Goal: Information Seeking & Learning: Learn about a topic

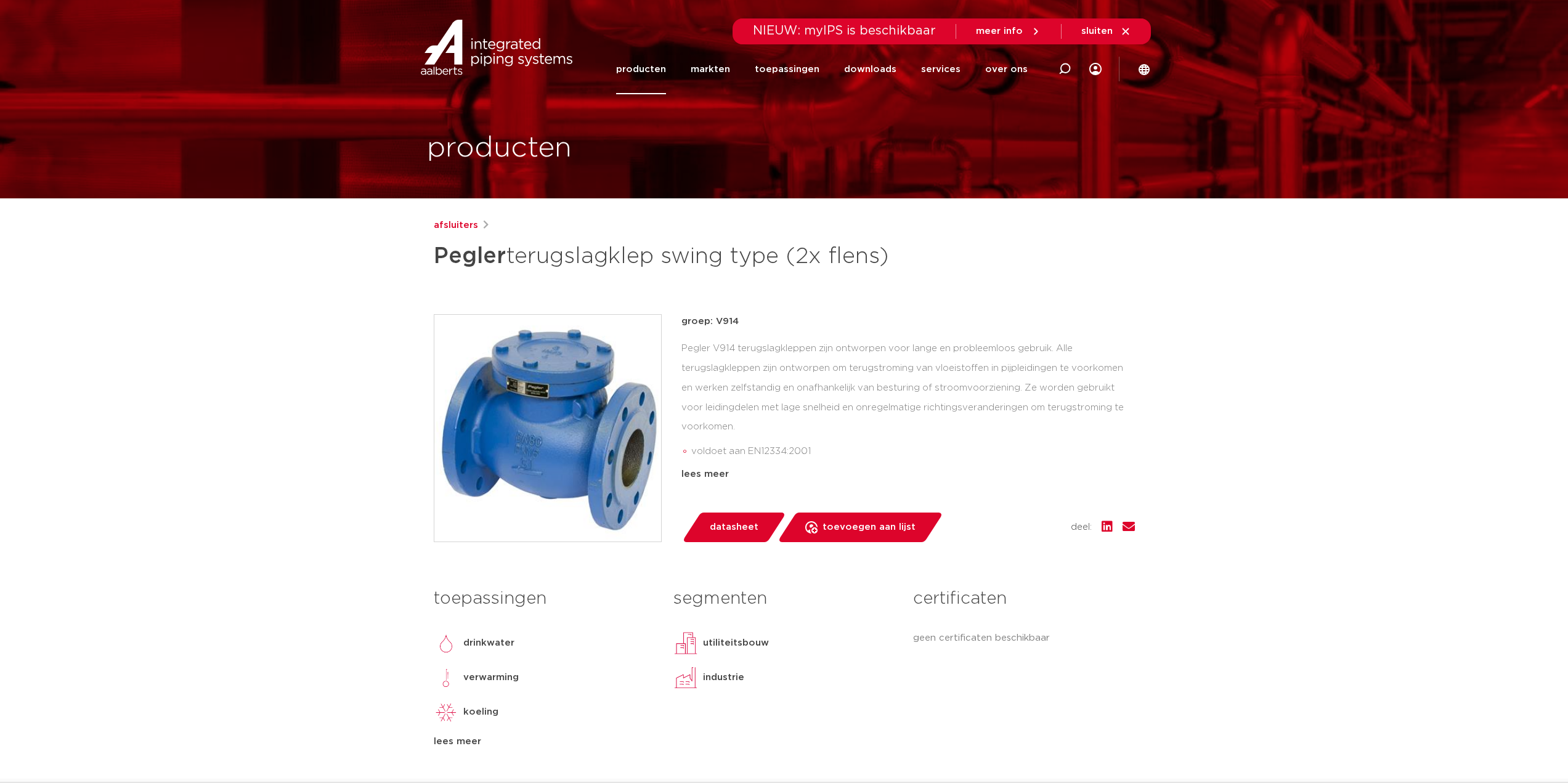
drag, startPoint x: 393, startPoint y: 425, endPoint x: 395, endPoint y: 417, distance: 8.2
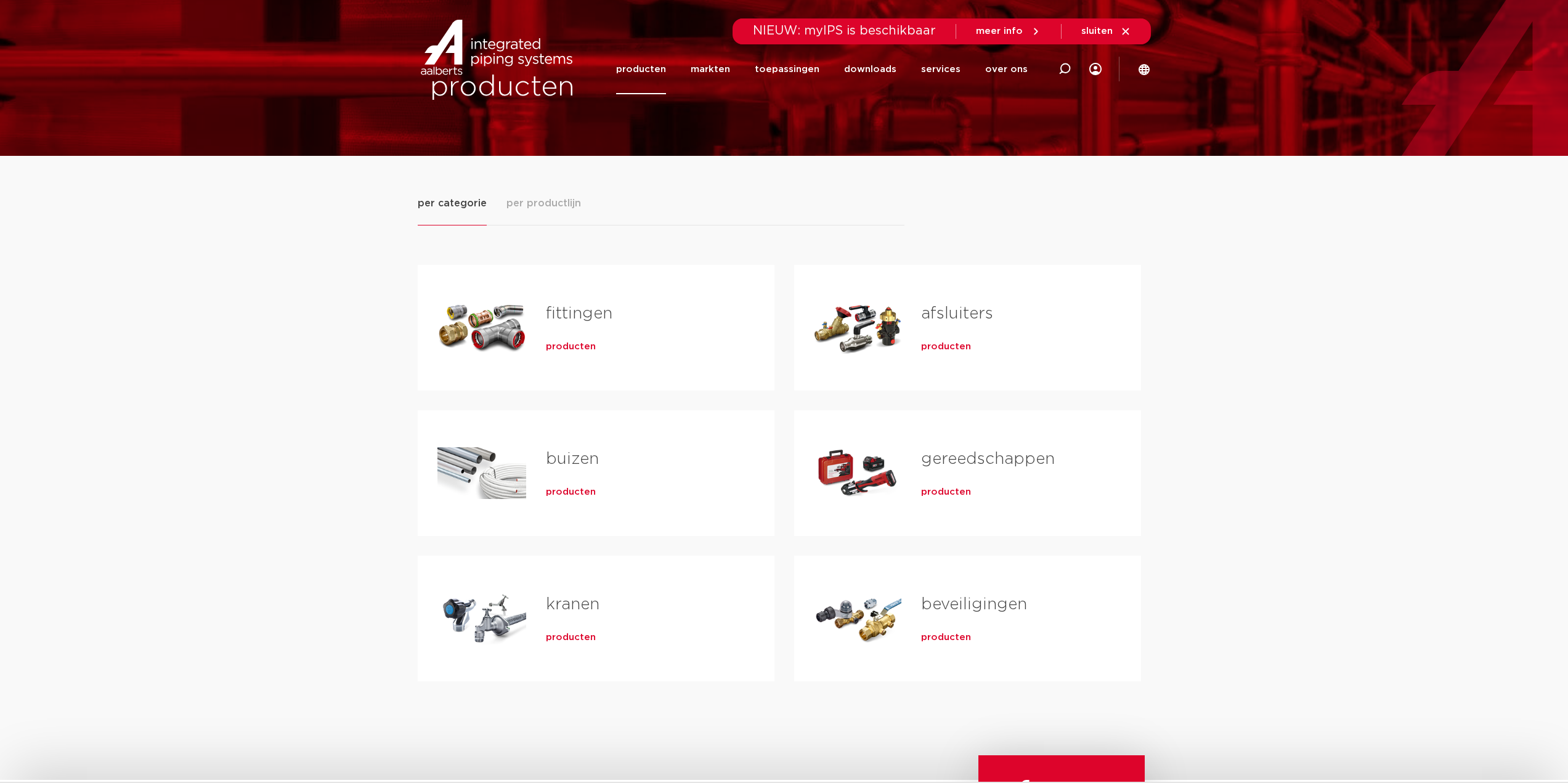
scroll to position [61, 0]
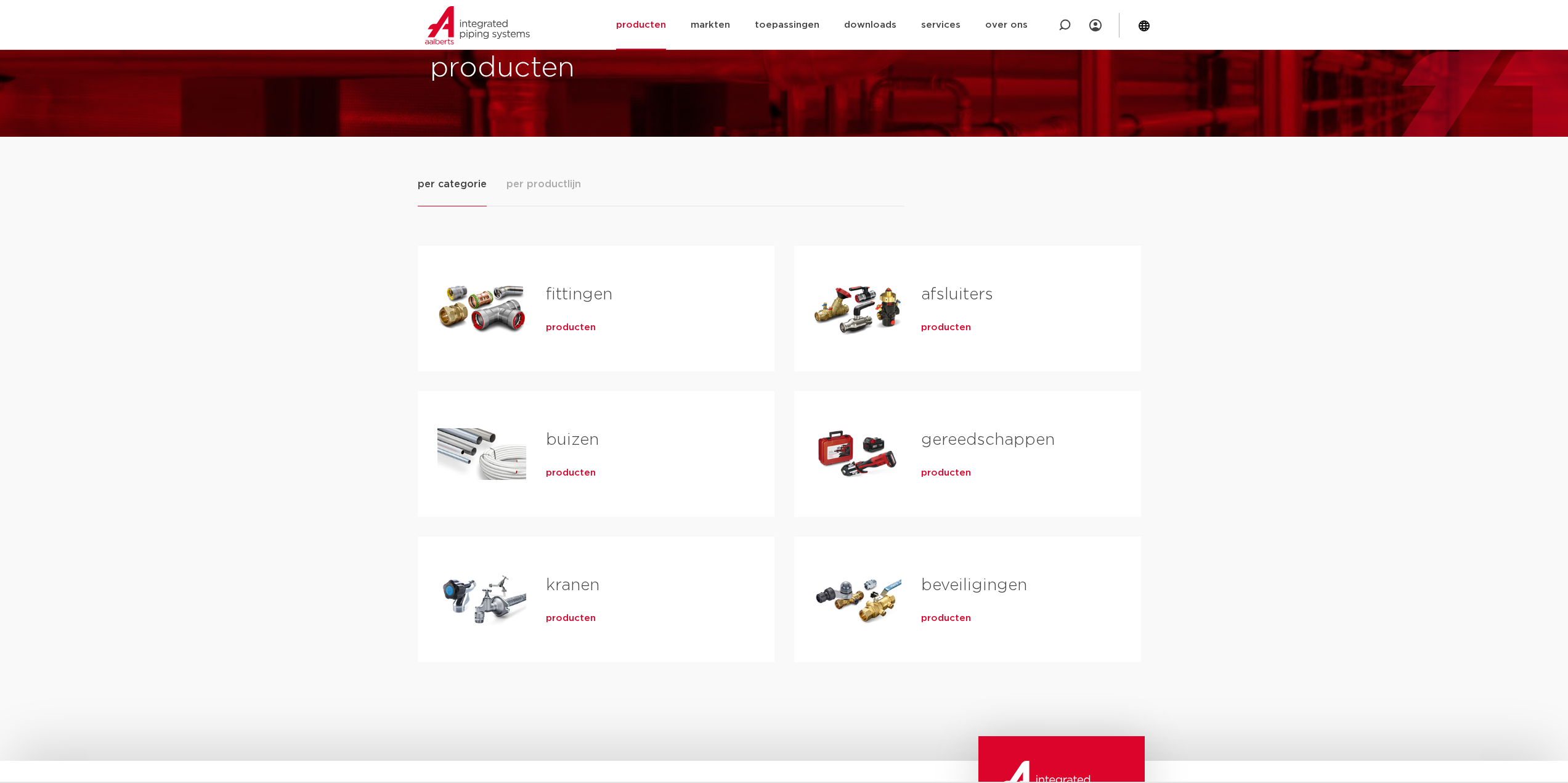
click at [940, 322] on span "producten" at bounding box center [946, 327] width 50 height 12
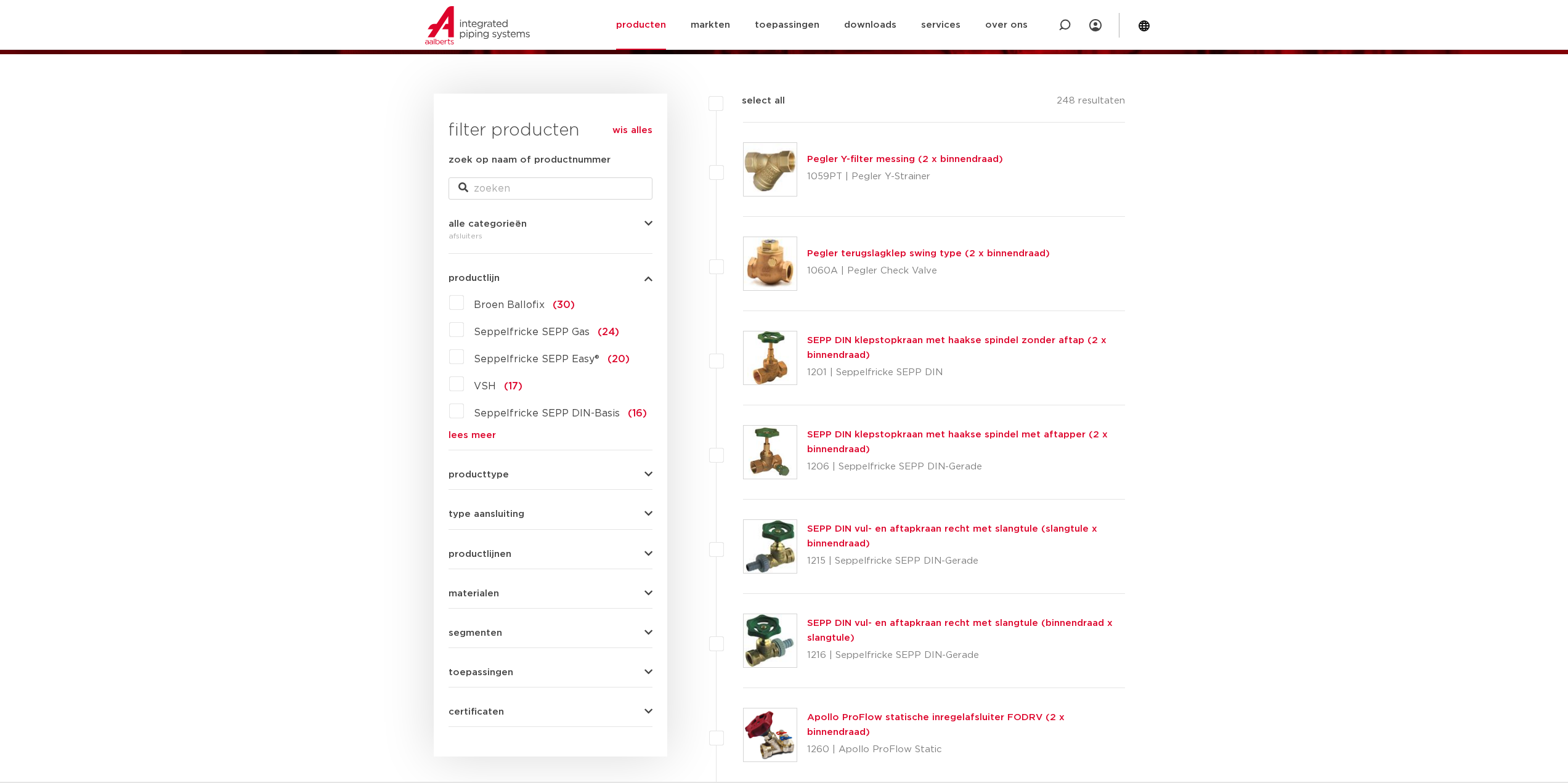
scroll to position [123, 0]
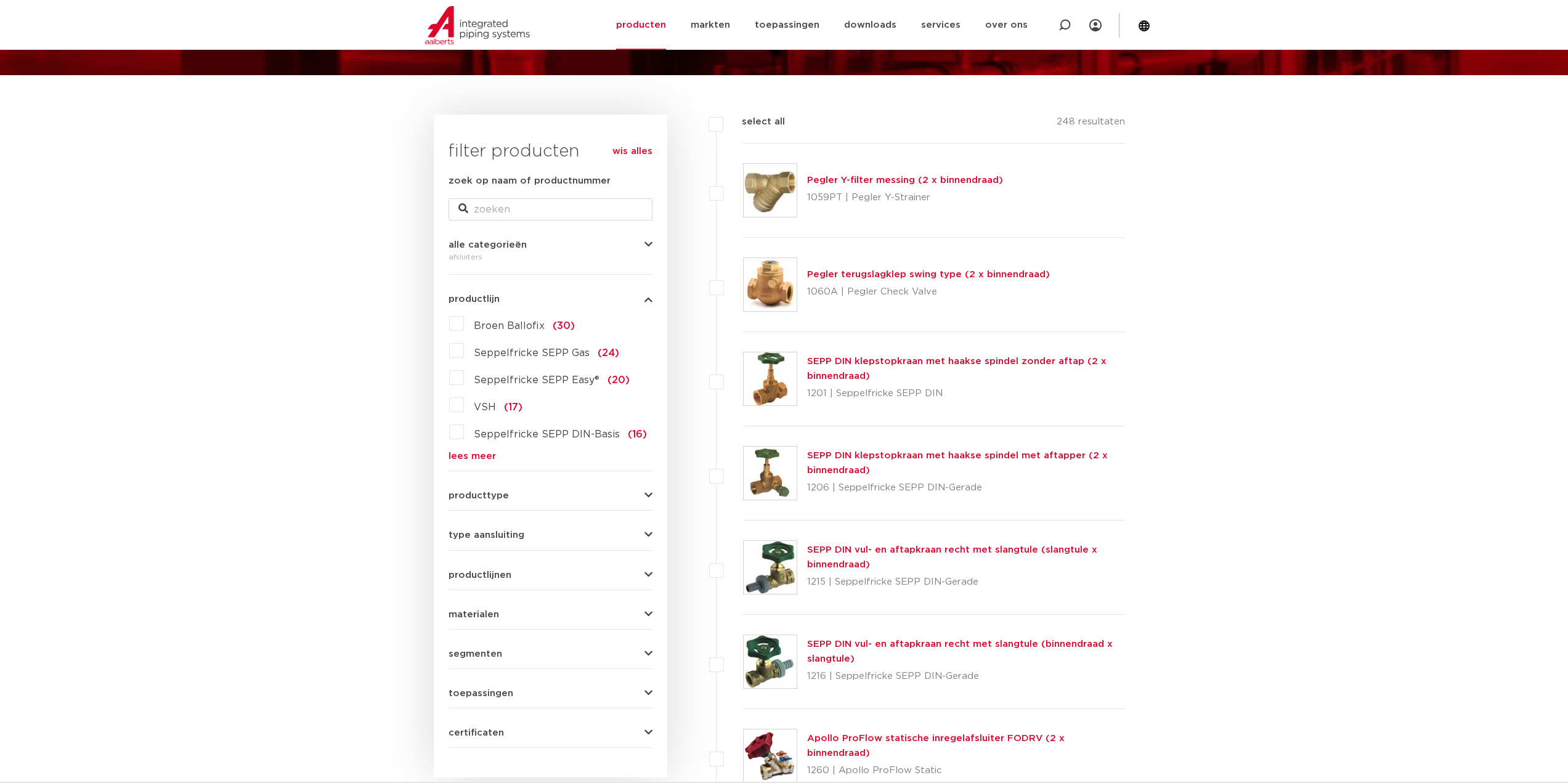
click at [475, 456] on link "lees meer" at bounding box center [550, 456] width 204 height 9
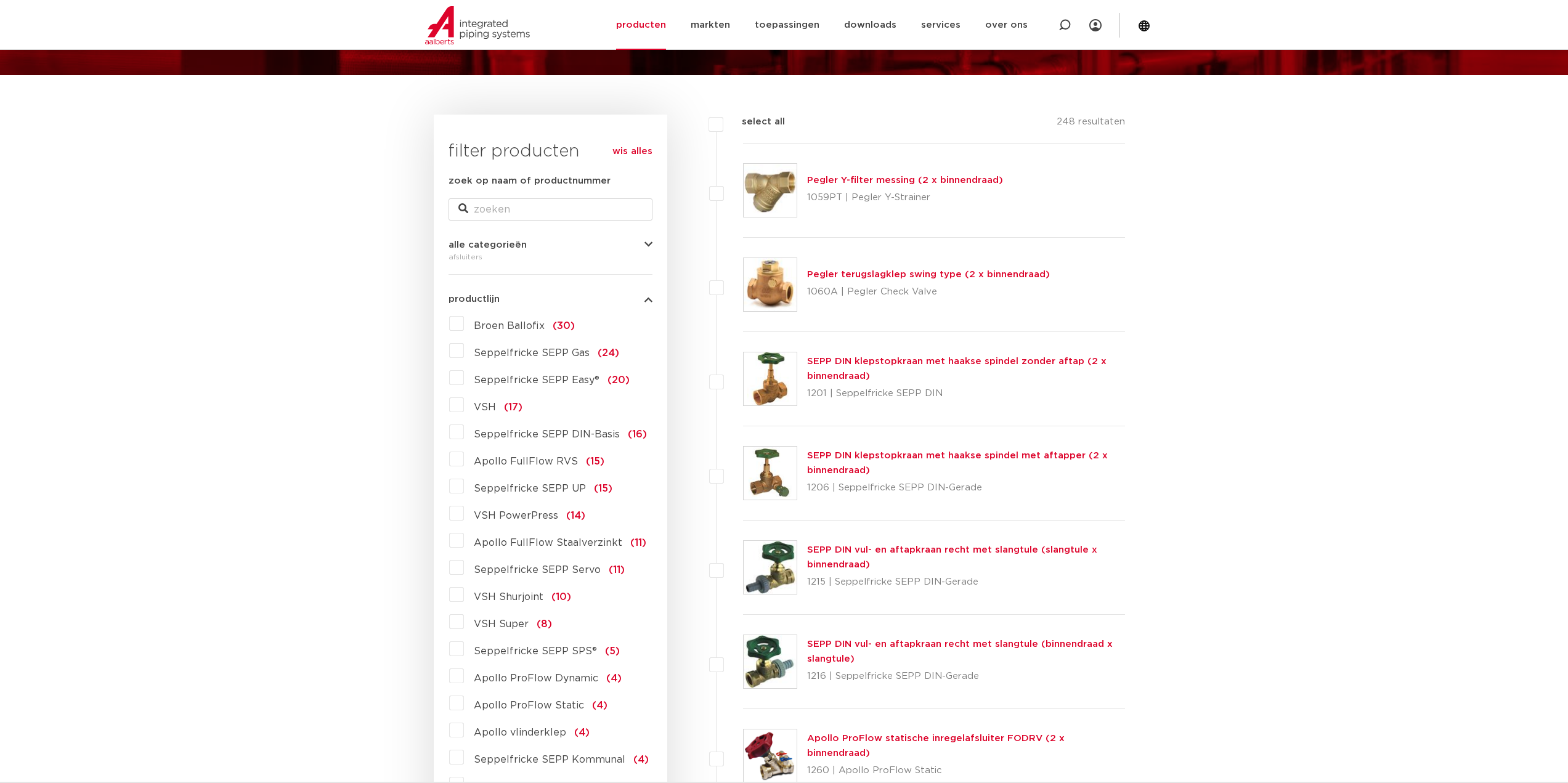
click at [647, 299] on icon "button" at bounding box center [649, 299] width 8 height 9
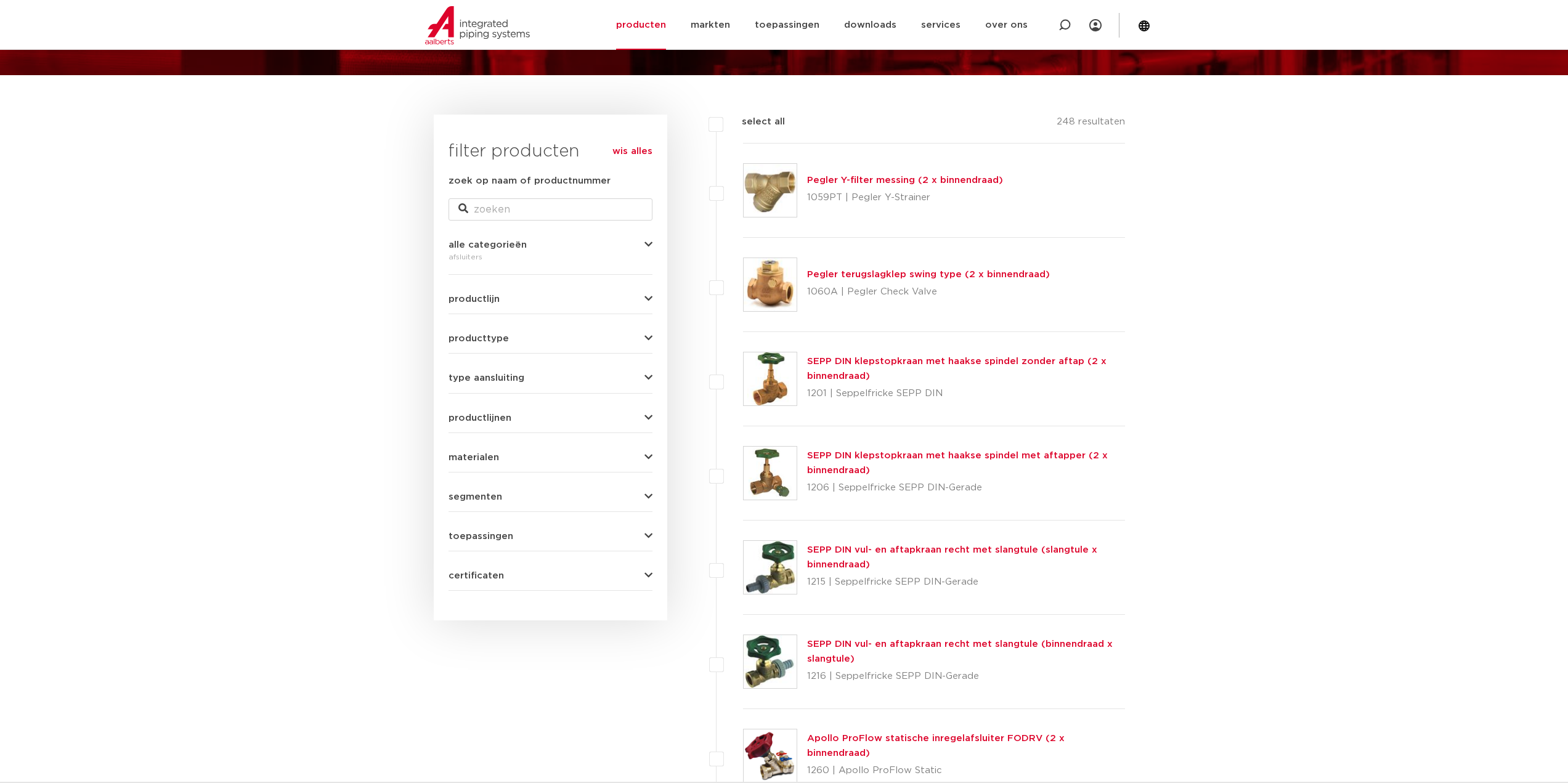
click at [638, 374] on div "type aansluiting press (62) G - binnendraad gas cilindrisch (BSPP) (55) G - bui…" at bounding box center [550, 373] width 204 height 19
click at [641, 375] on button "type aansluiting" at bounding box center [550, 378] width 204 height 9
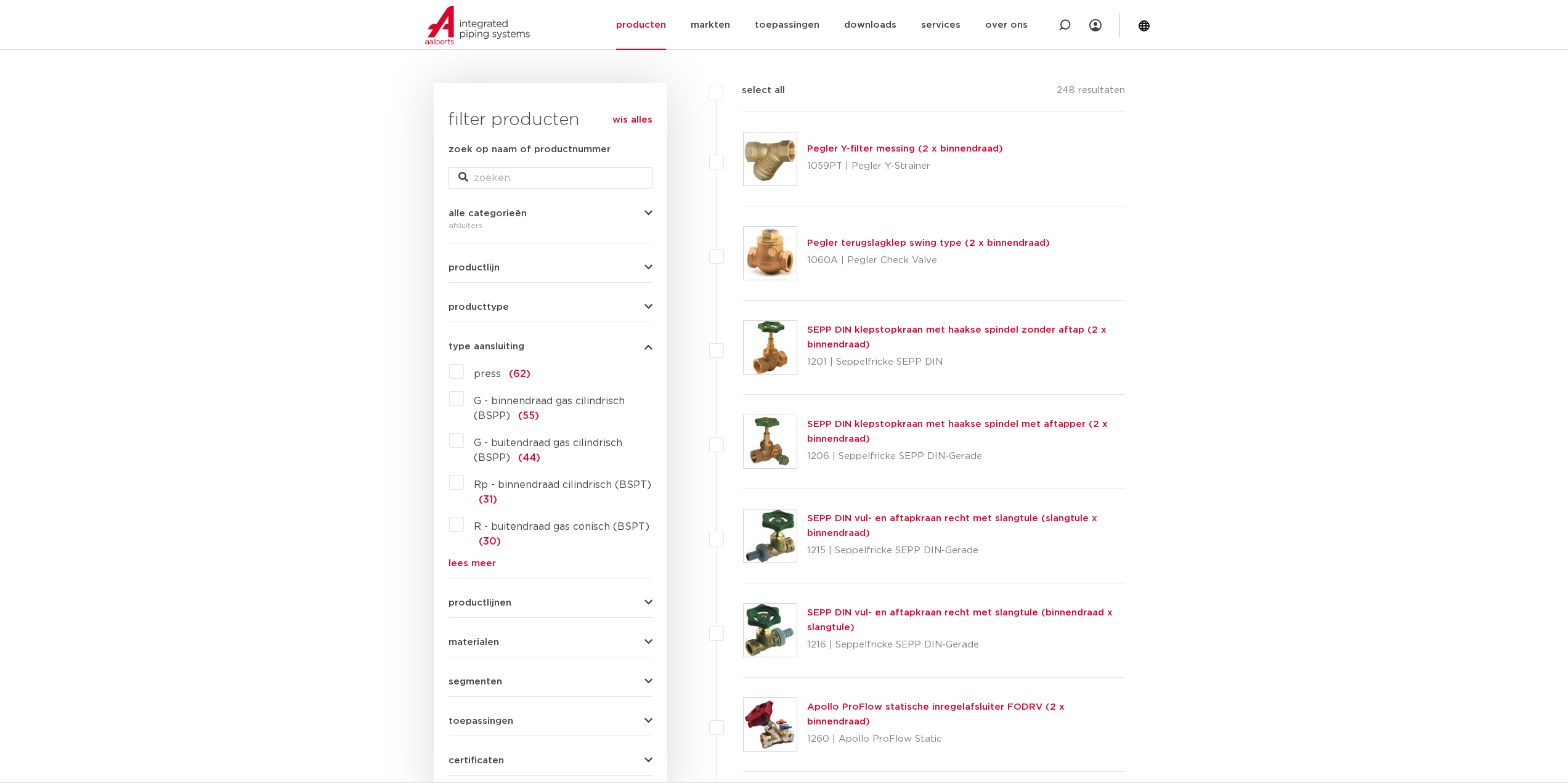
scroll to position [185, 0]
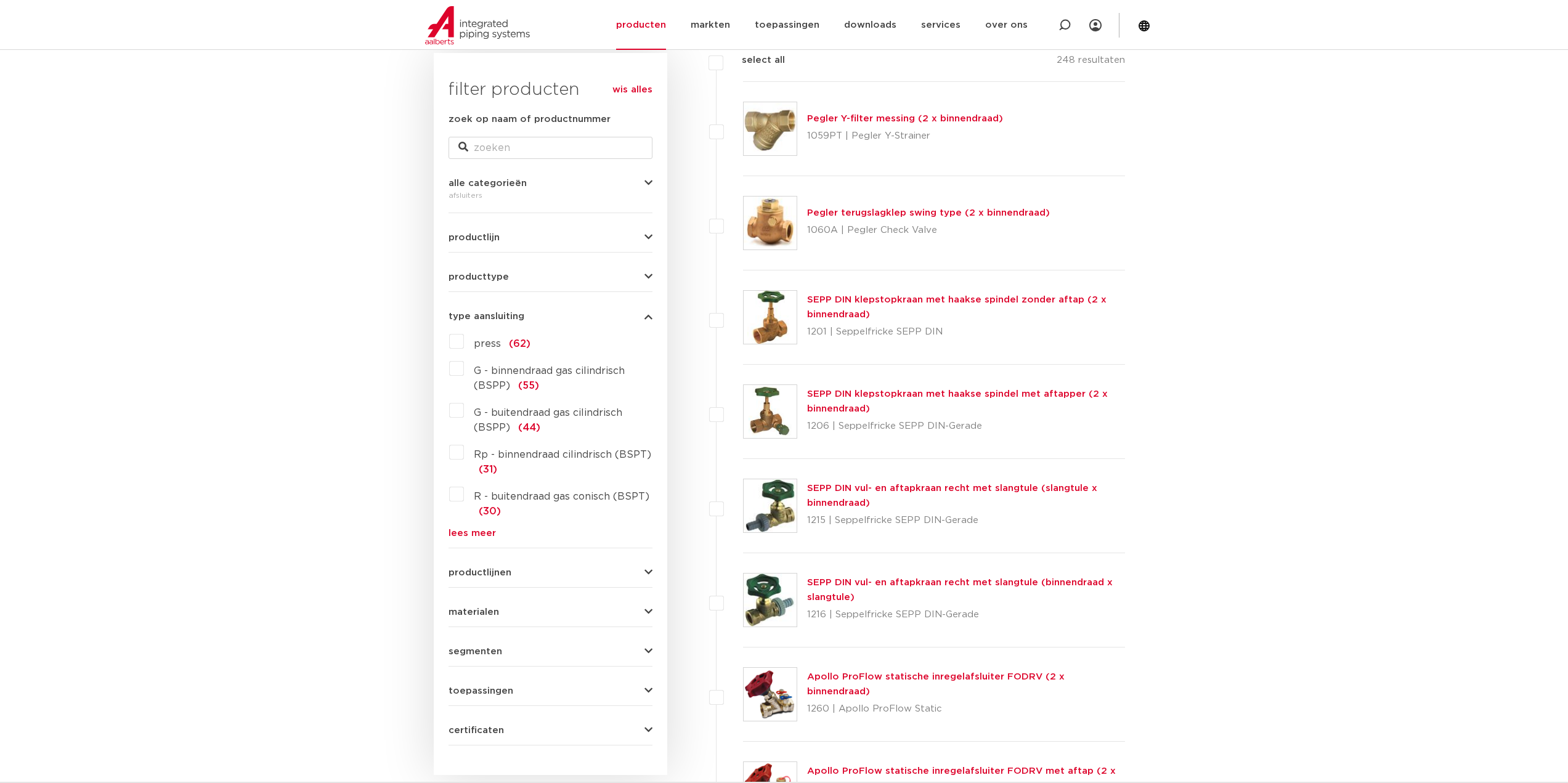
click at [464, 338] on label "press (62)" at bounding box center [497, 341] width 67 height 19
click at [0, 0] on input "press (62)" at bounding box center [0, 0] width 0 height 0
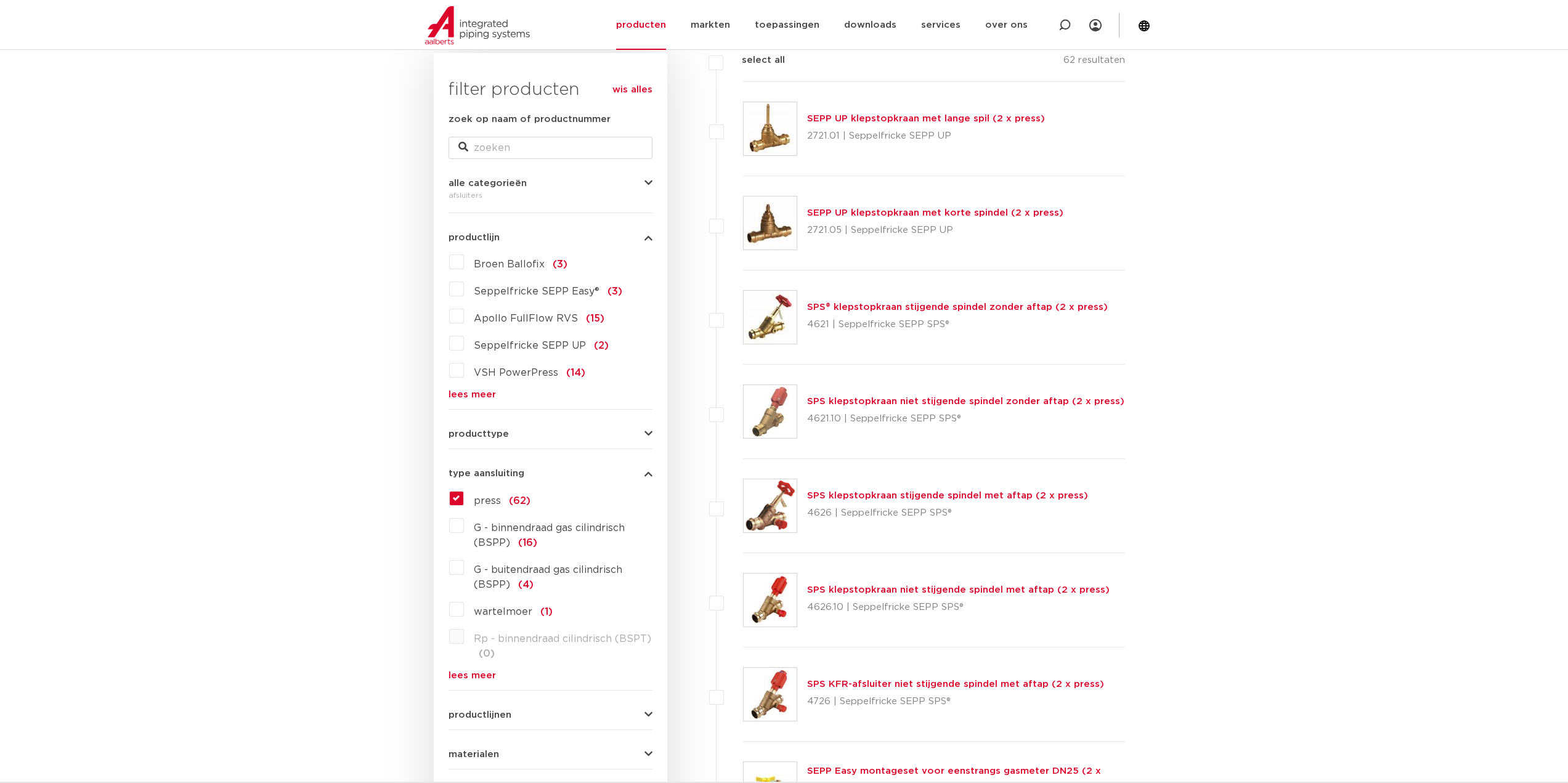
click at [561, 468] on div "type aansluiting press press (62) G - binnendraad gas cilindrisch (BSPP) (16) G…" at bounding box center [550, 569] width 204 height 220
click at [552, 473] on button "type aansluiting" at bounding box center [550, 473] width 204 height 9
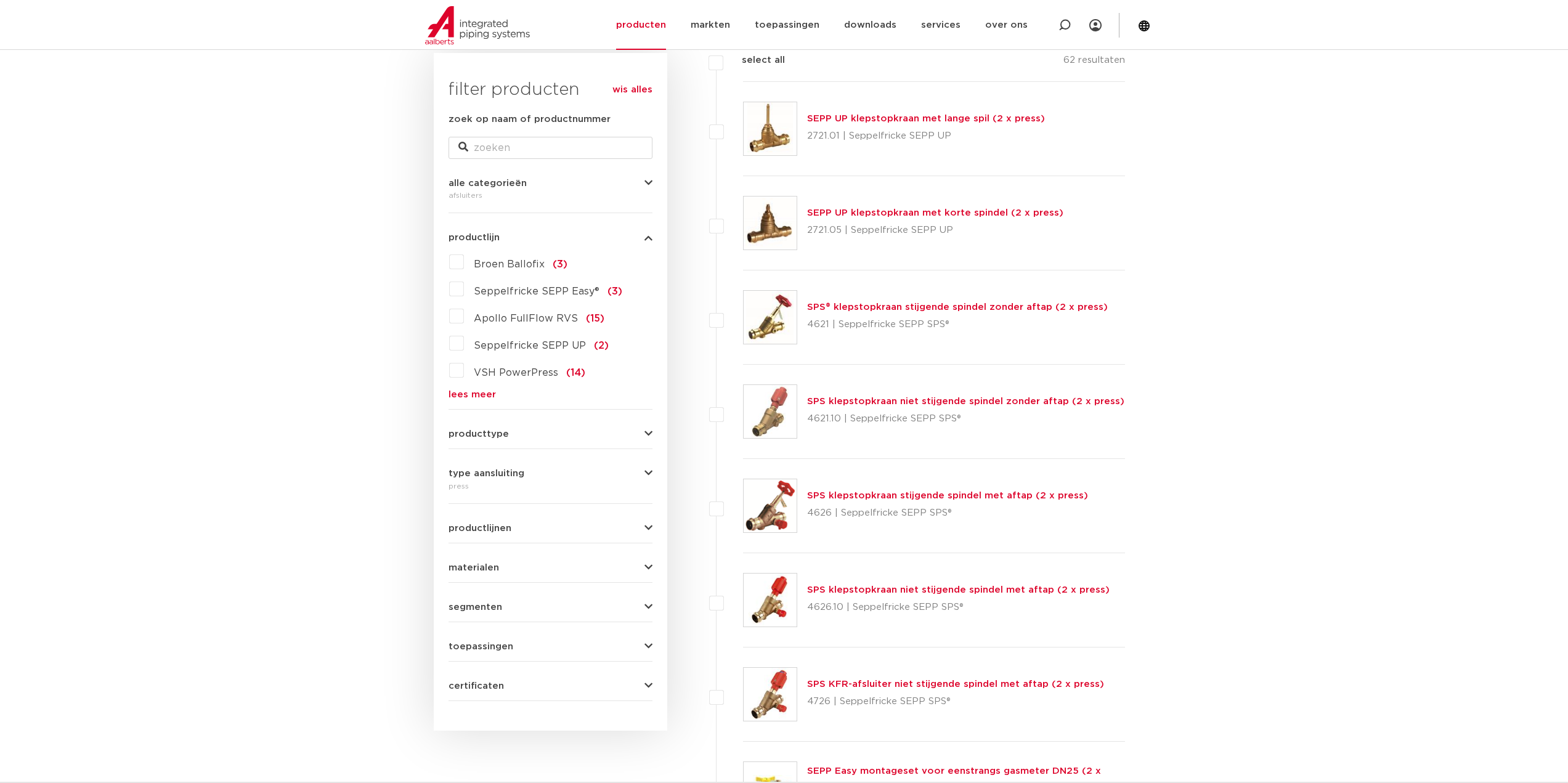
click at [500, 570] on button "materialen" at bounding box center [550, 568] width 204 height 9
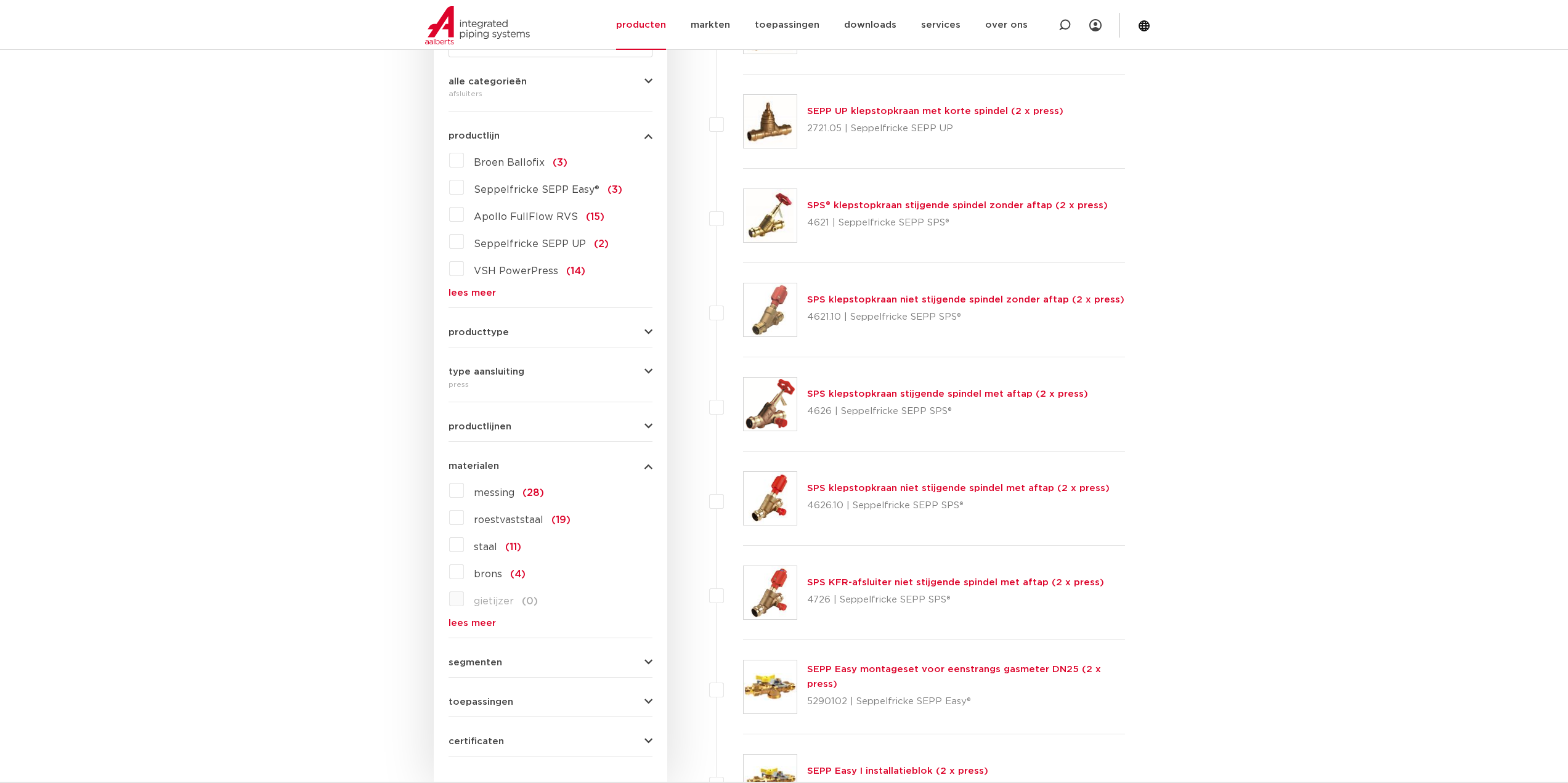
scroll to position [308, 0]
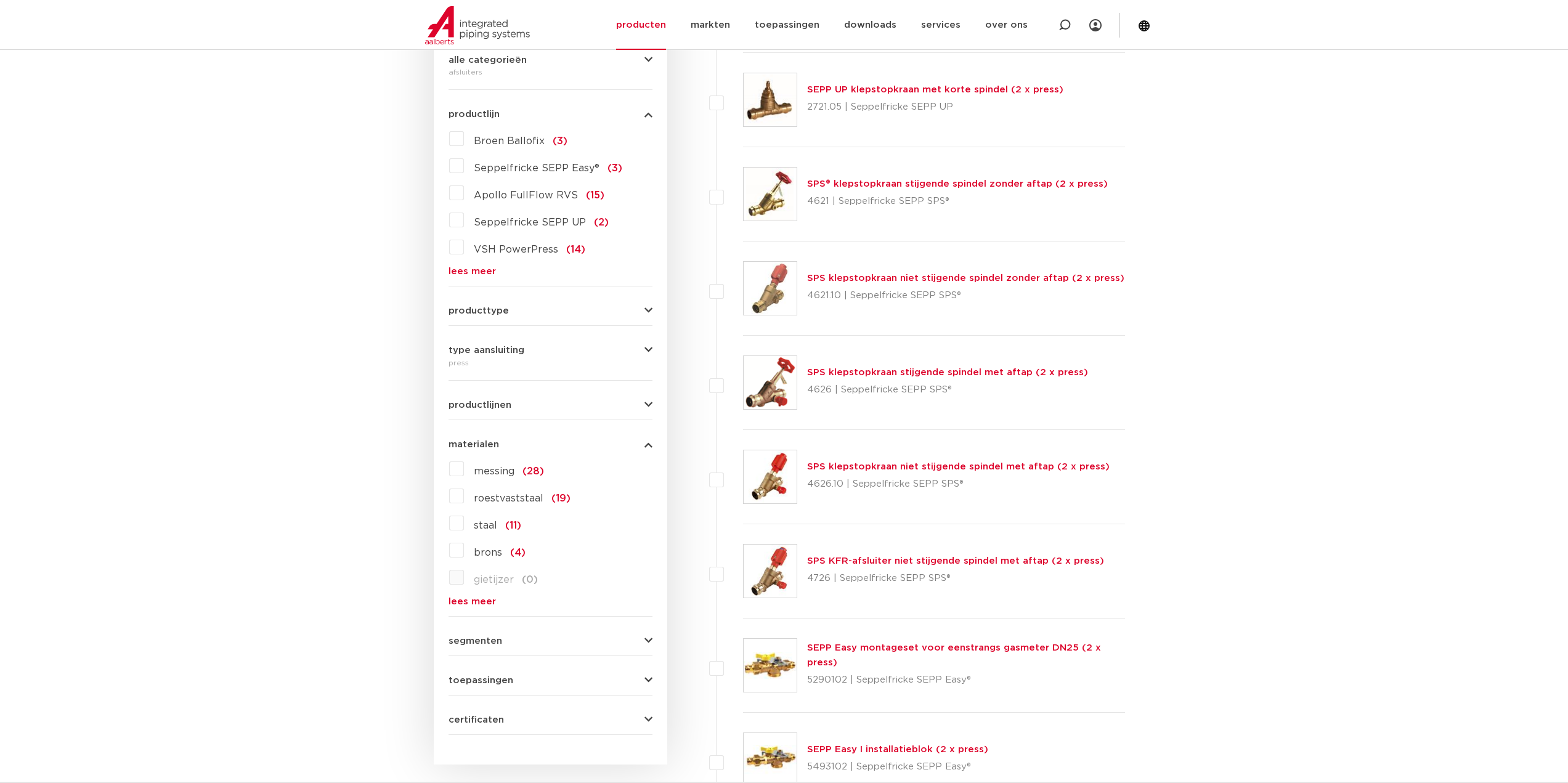
click at [482, 522] on span "staal" at bounding box center [486, 525] width 23 height 10
click at [0, 0] on input "staal (11)" at bounding box center [0, 0] width 0 height 0
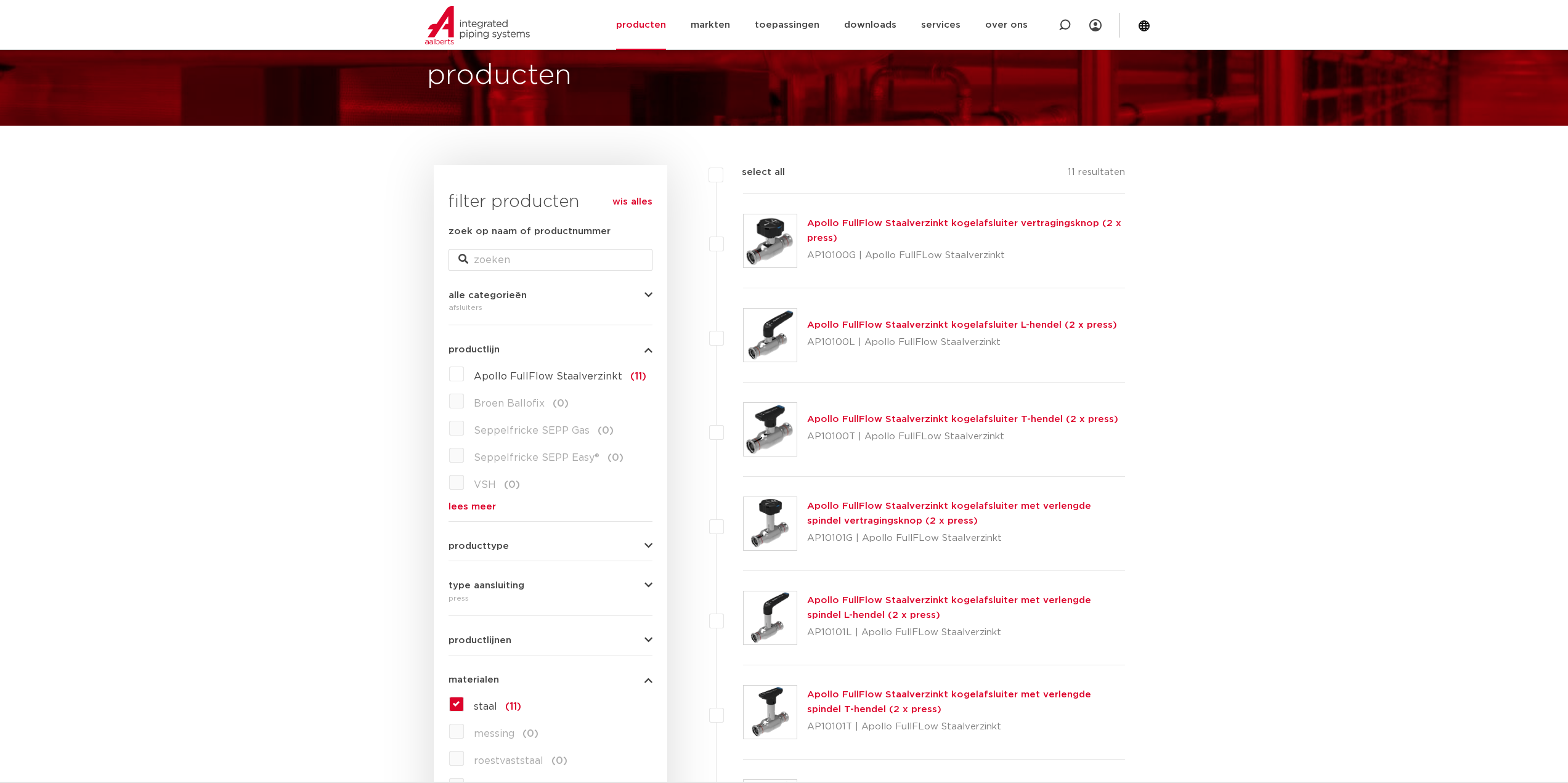
scroll to position [61, 0]
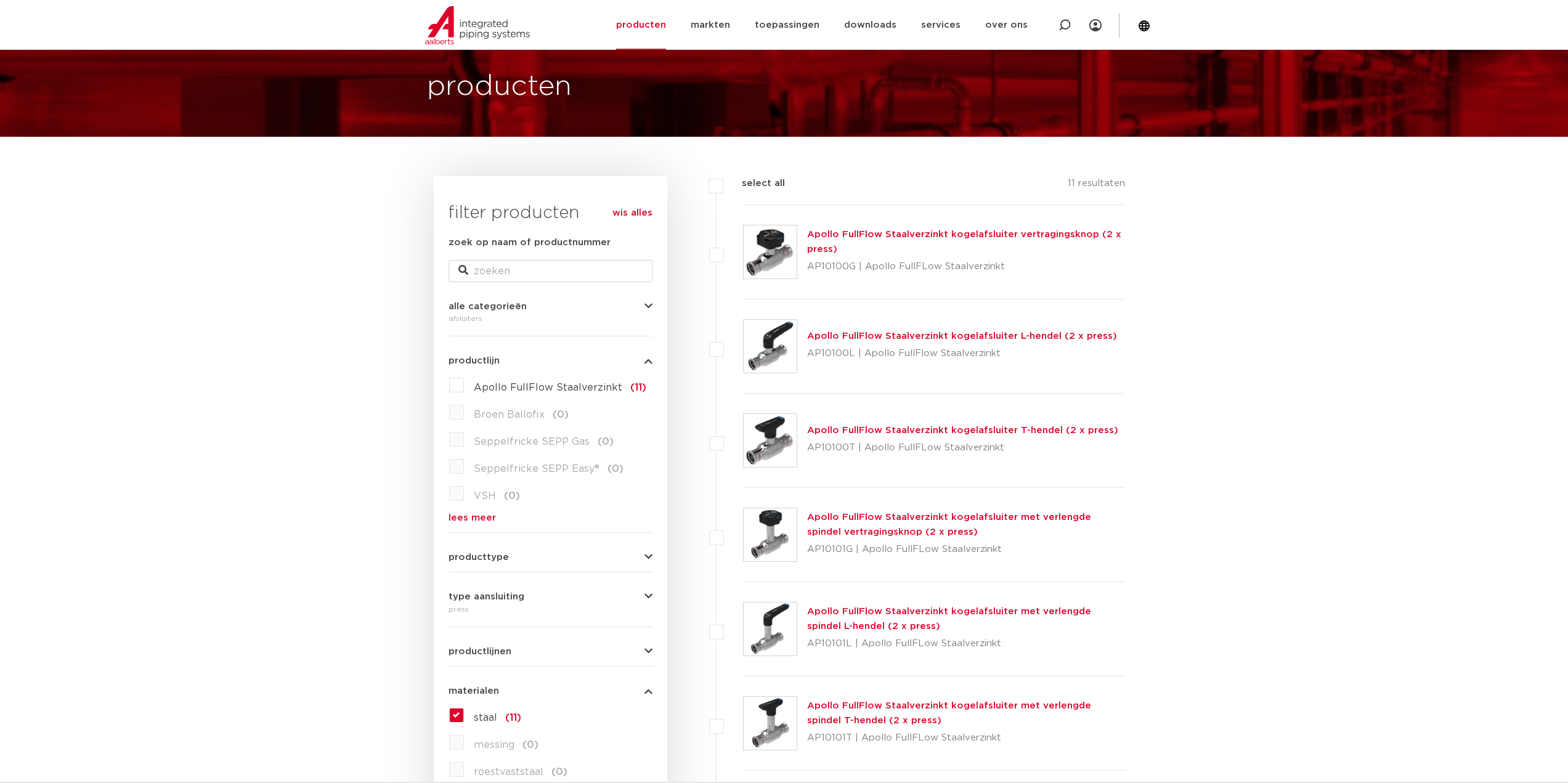
click at [947, 337] on link "Apollo FullFlow Staalverzinkt kogelafsluiter L-hendel (2 x press)" at bounding box center [961, 336] width 310 height 9
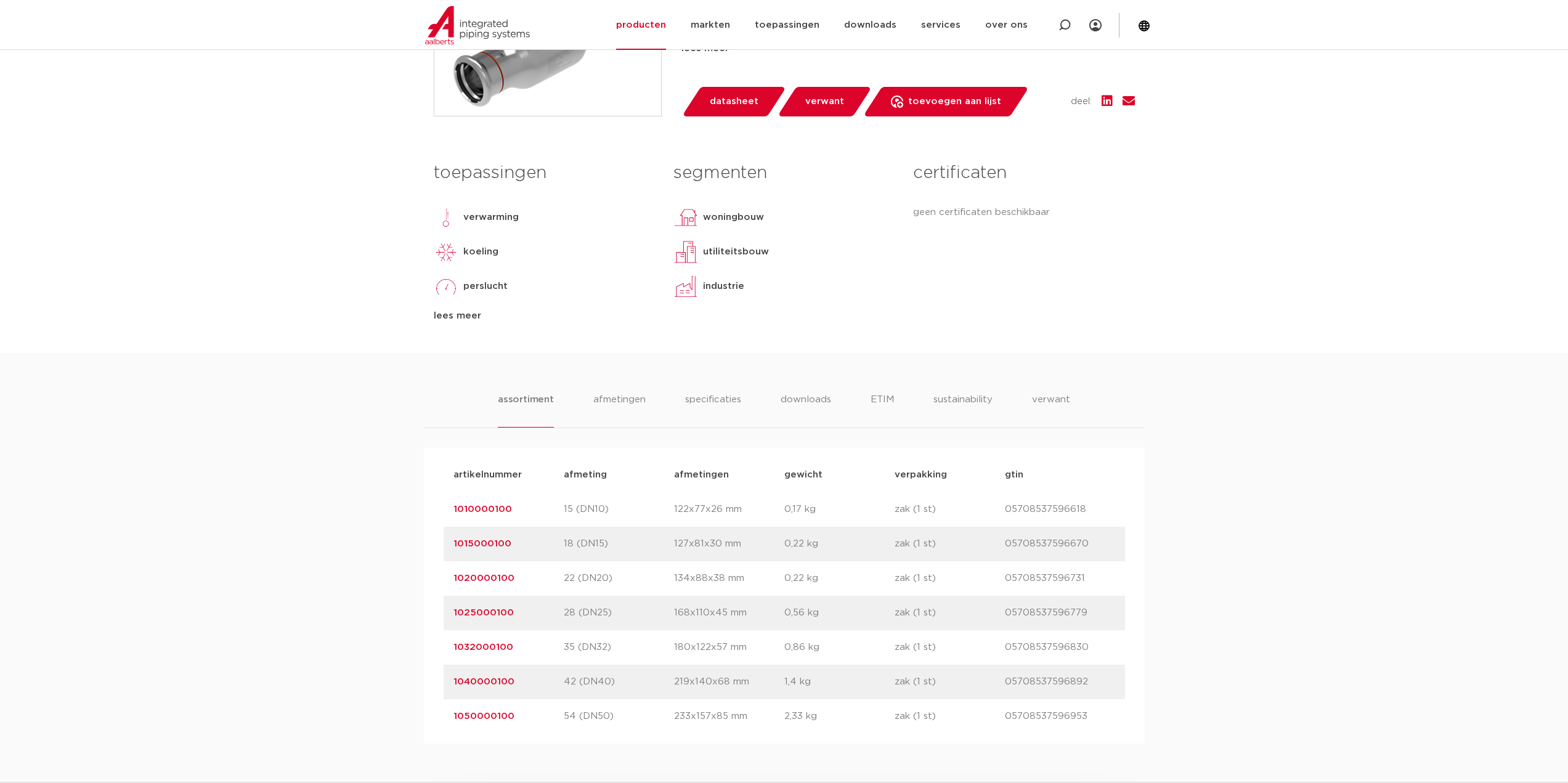
scroll to position [678, 0]
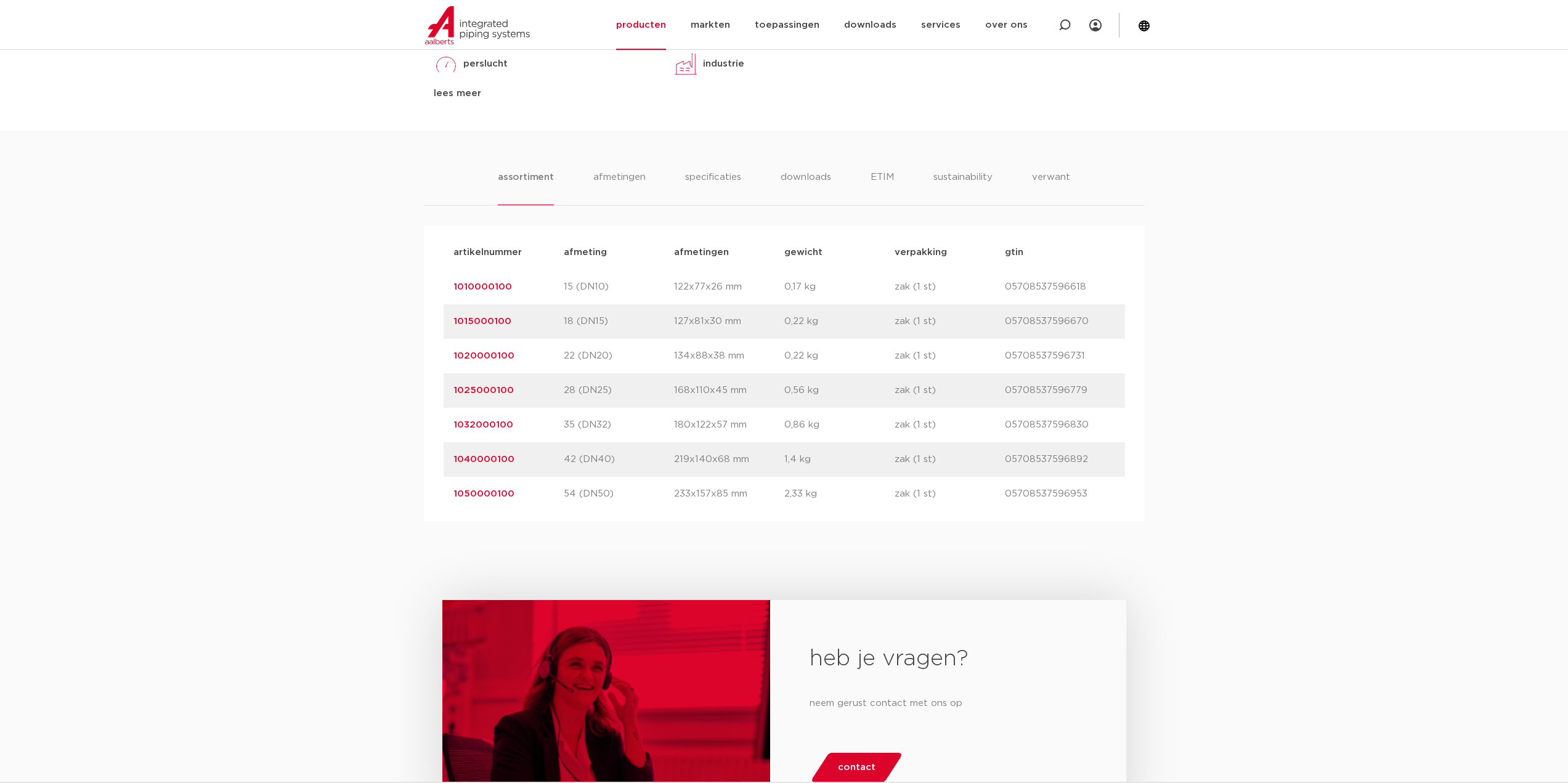
drag, startPoint x: 532, startPoint y: 455, endPoint x: 436, endPoint y: 450, distance: 96.1
click at [436, 450] on div "artikelnummer afmeting afmetingen gewicht verpakking gtin artikelnummer 1010000…" at bounding box center [784, 373] width 721 height 295
copy link "1040000100"
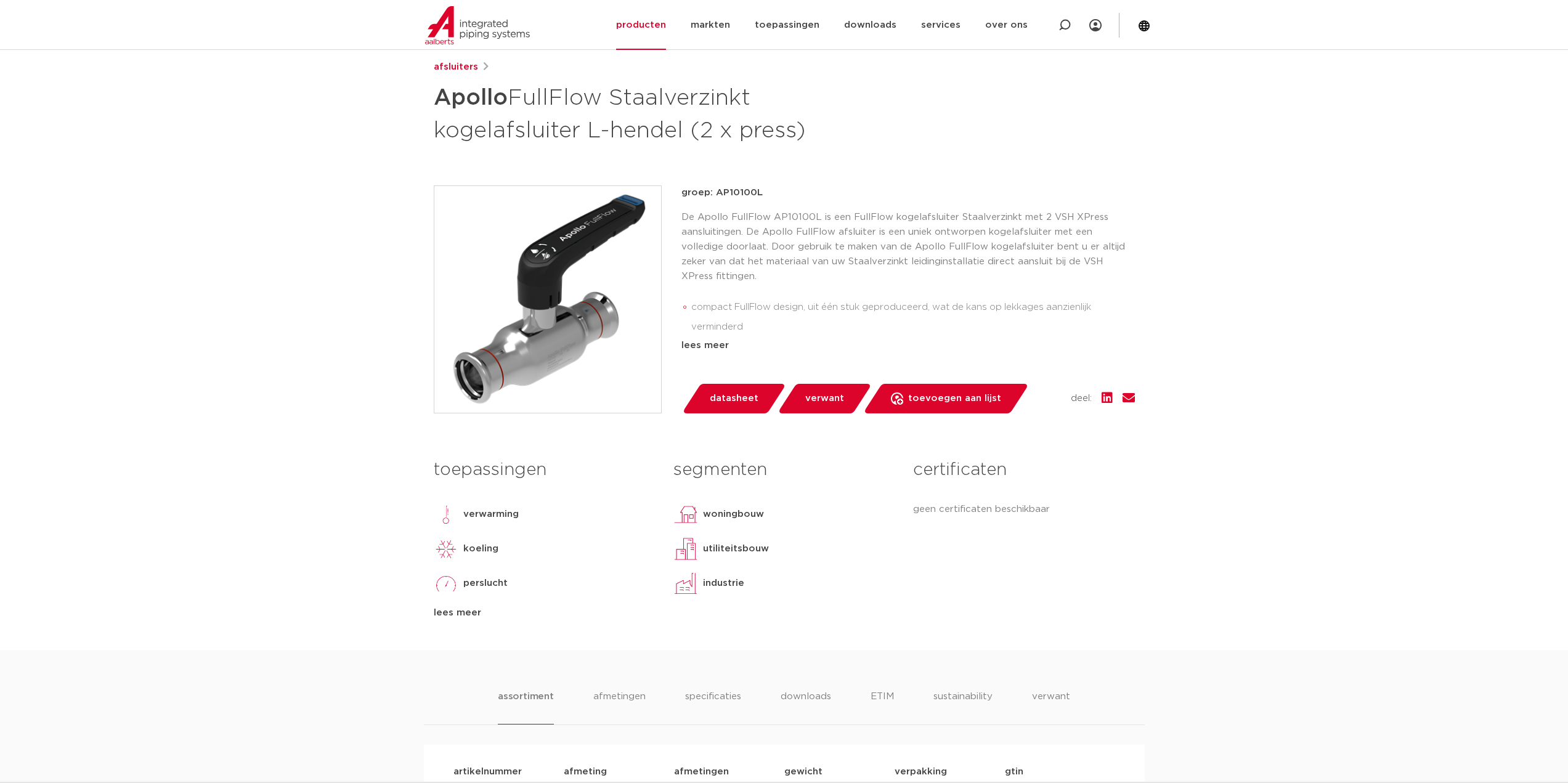
scroll to position [0, 0]
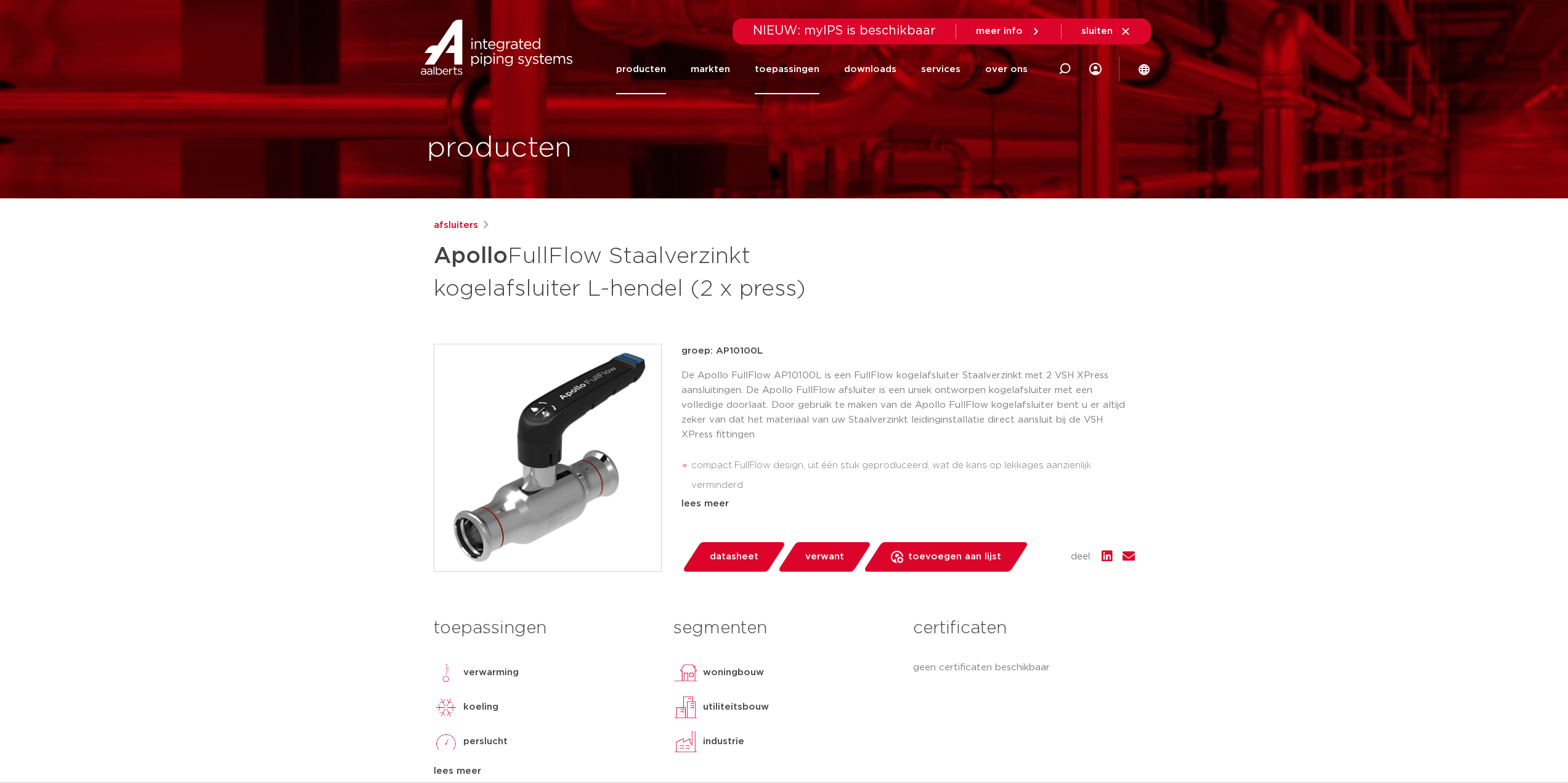
click at [800, 67] on link "toepassingen" at bounding box center [787, 69] width 65 height 50
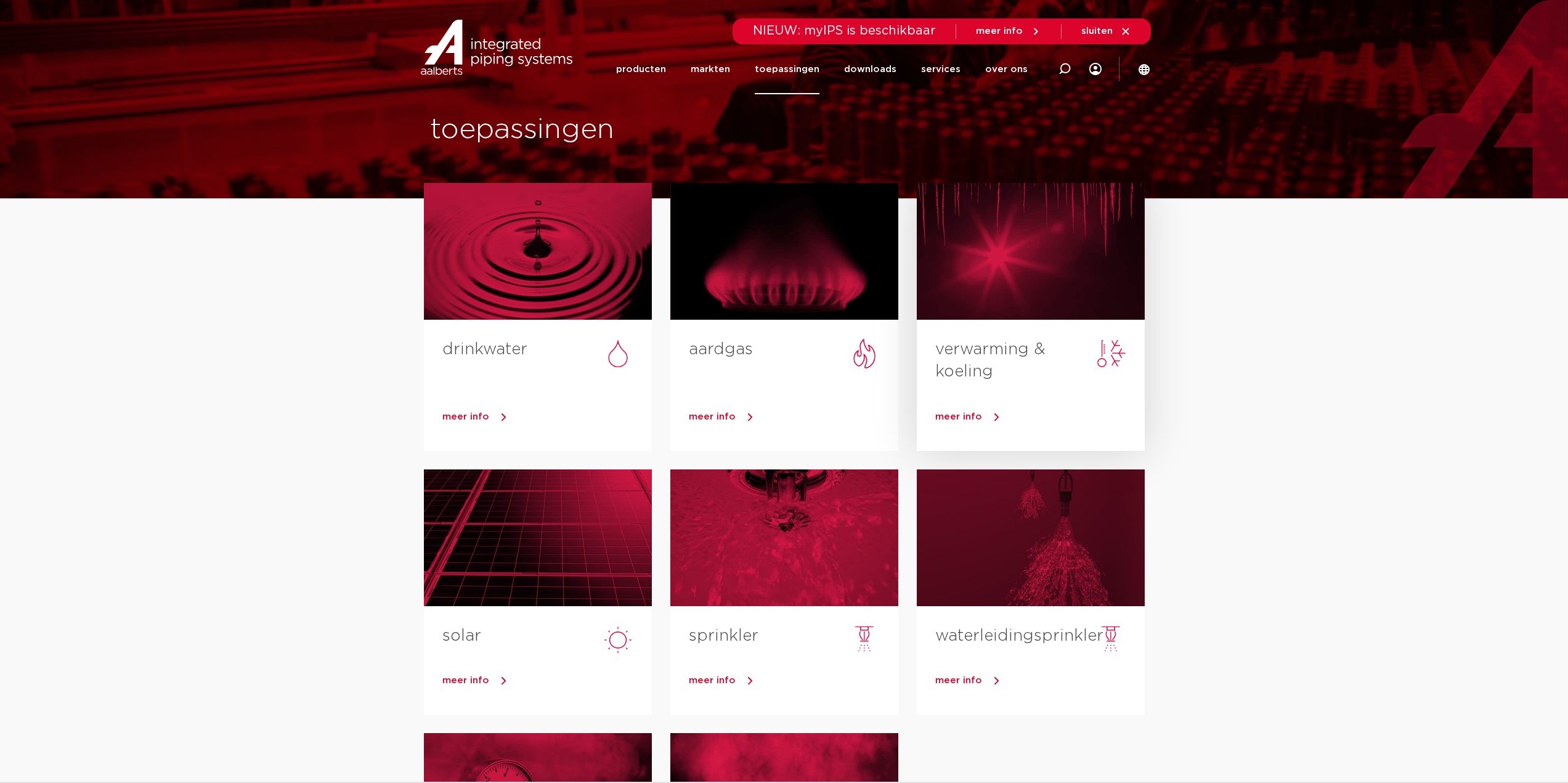
click at [983, 399] on div "meer info" at bounding box center [1031, 420] width 228 height 61
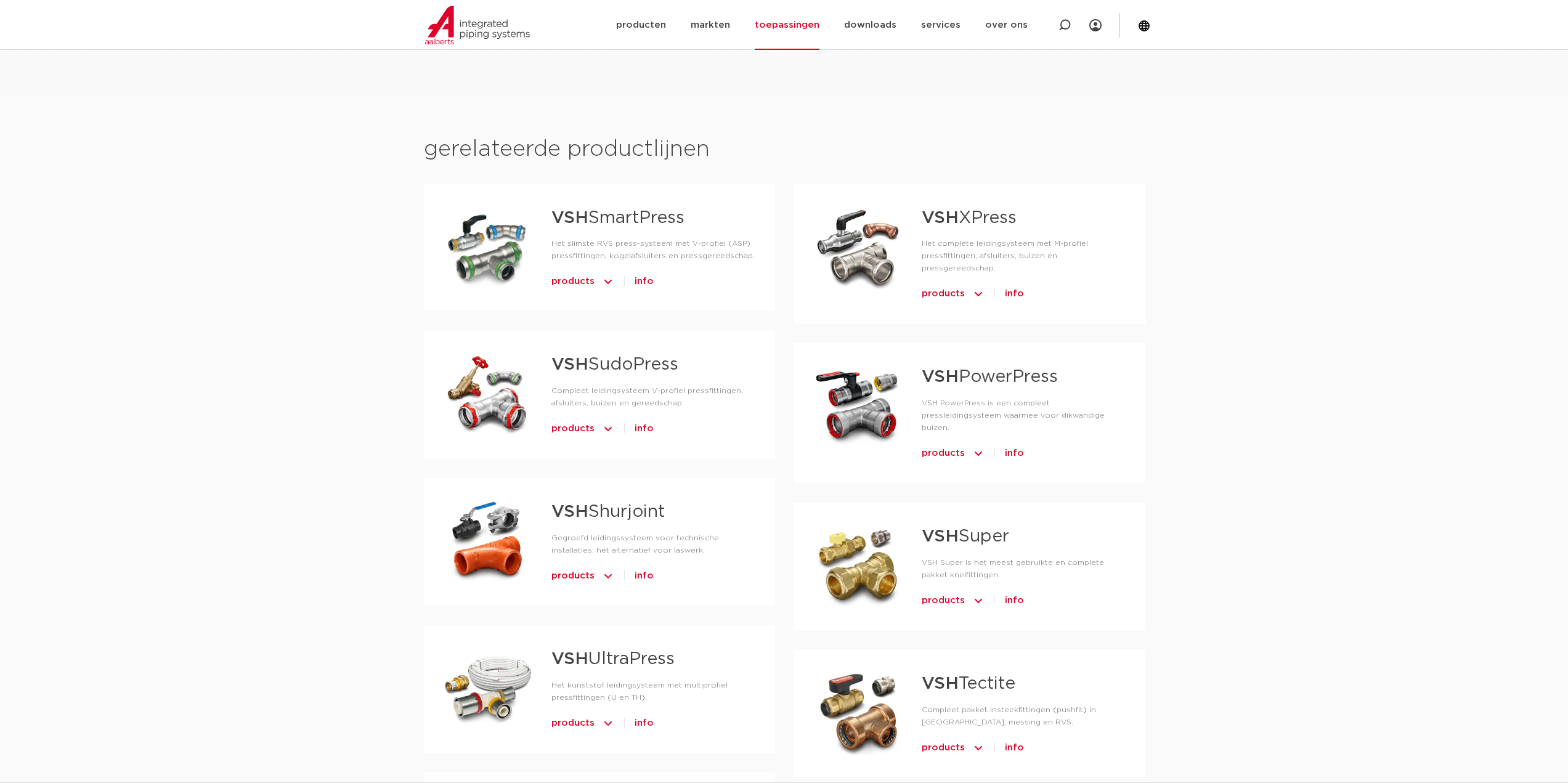
scroll to position [740, 0]
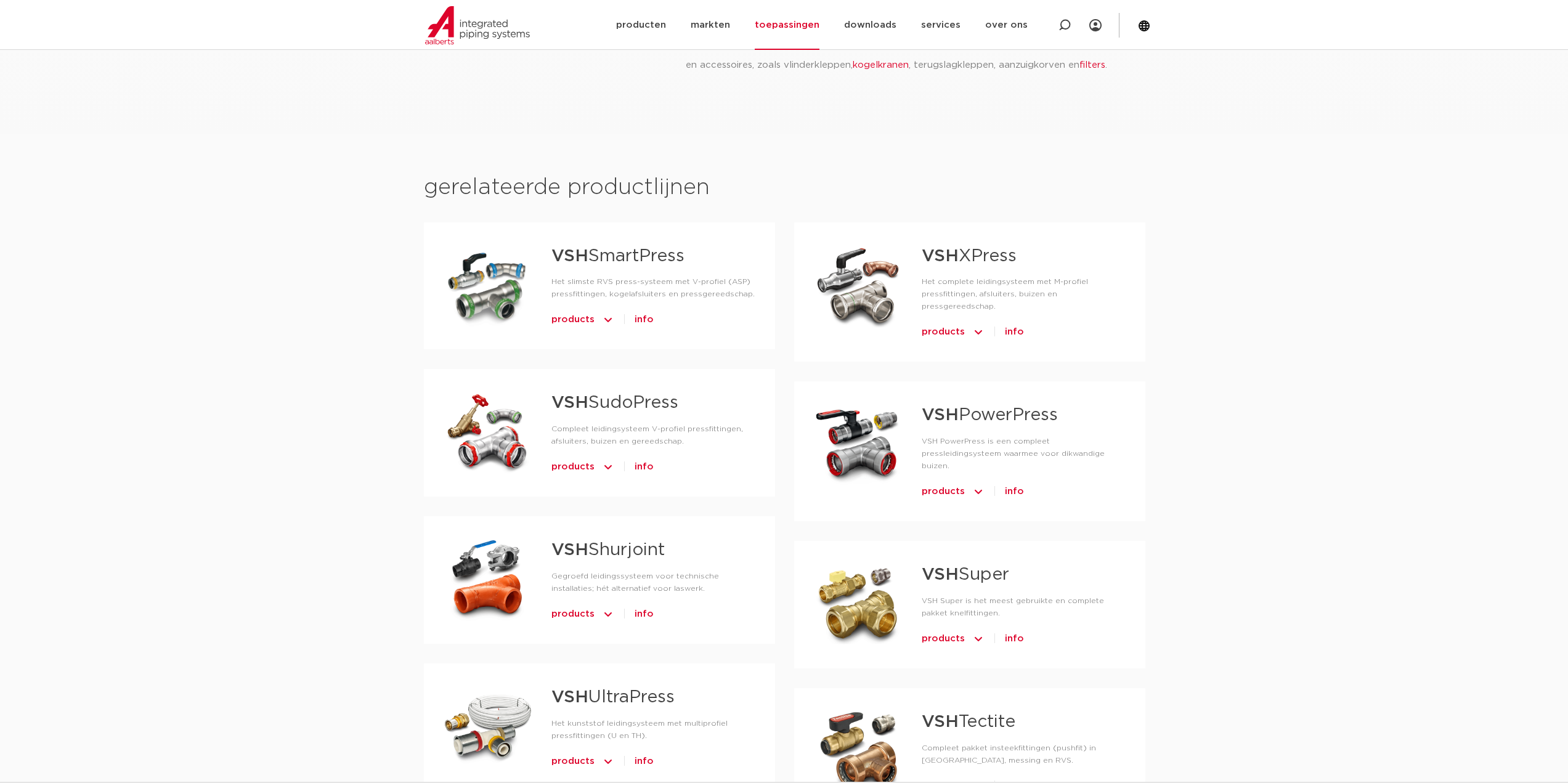
click at [952, 322] on span "products" at bounding box center [943, 332] width 43 height 19
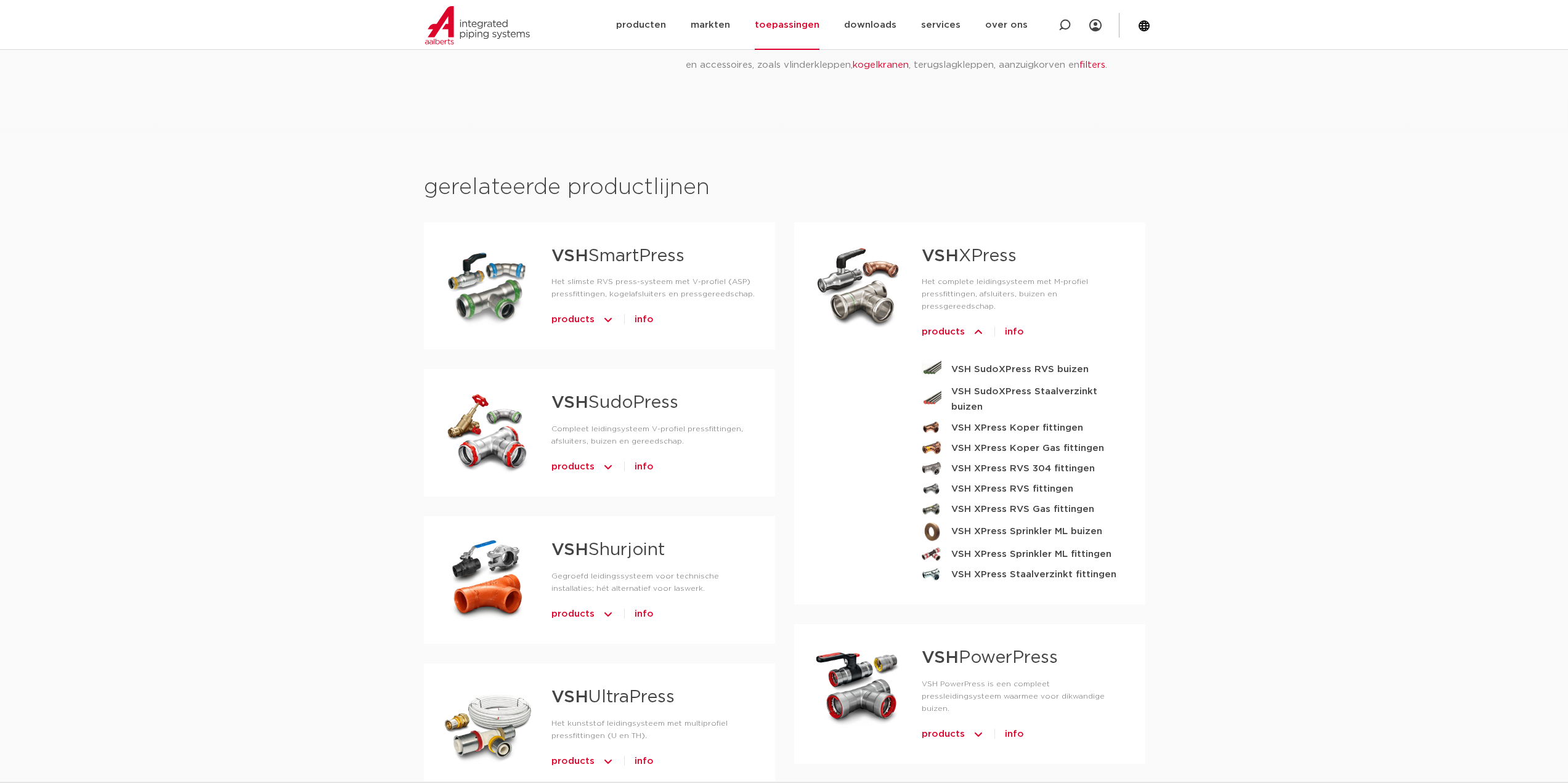
click at [852, 261] on div at bounding box center [858, 285] width 88 height 86
click at [1005, 322] on span "info" at bounding box center [1015, 332] width 19 height 19
click at [1018, 322] on span "info" at bounding box center [1015, 332] width 19 height 19
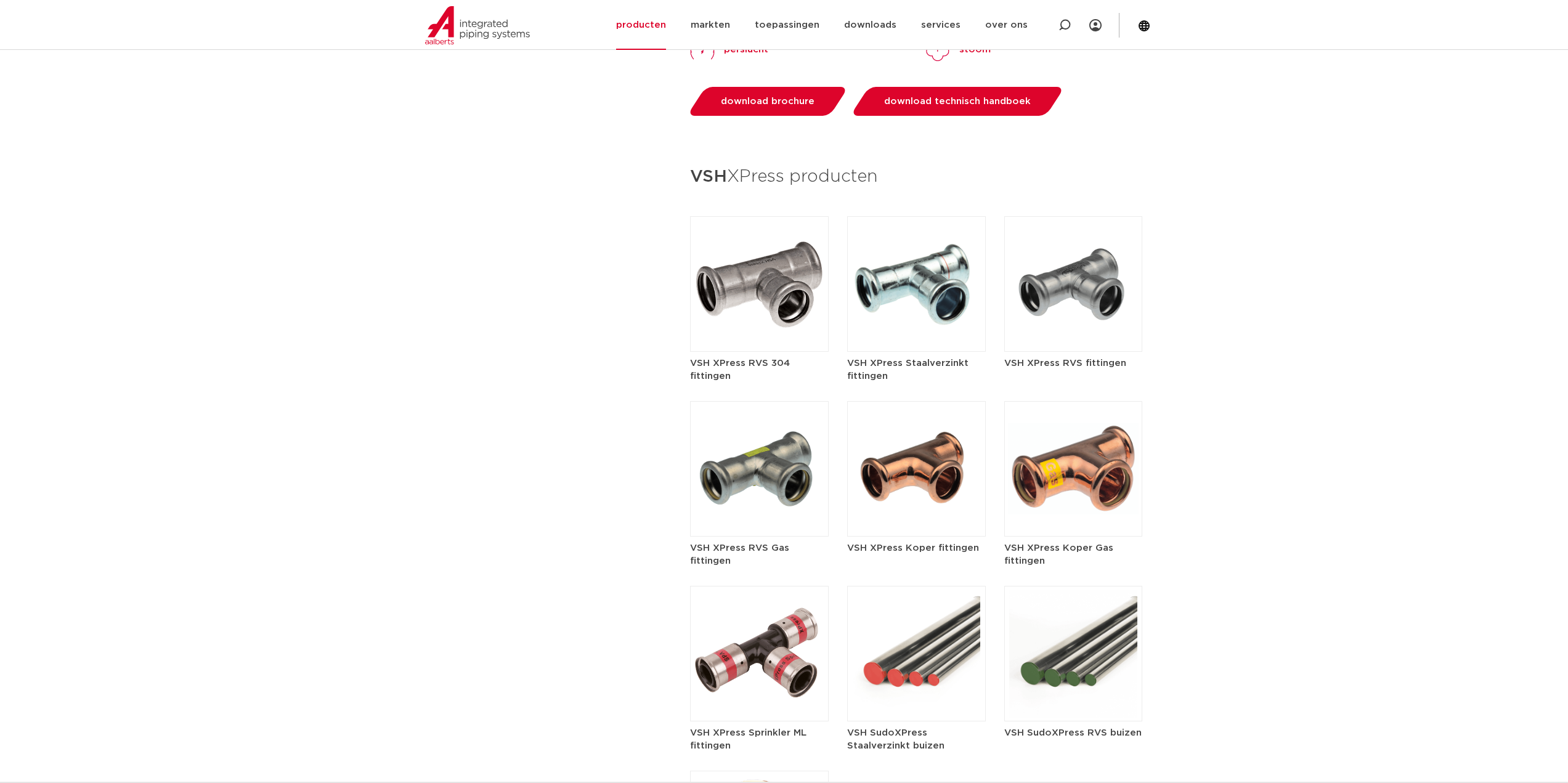
scroll to position [1294, 0]
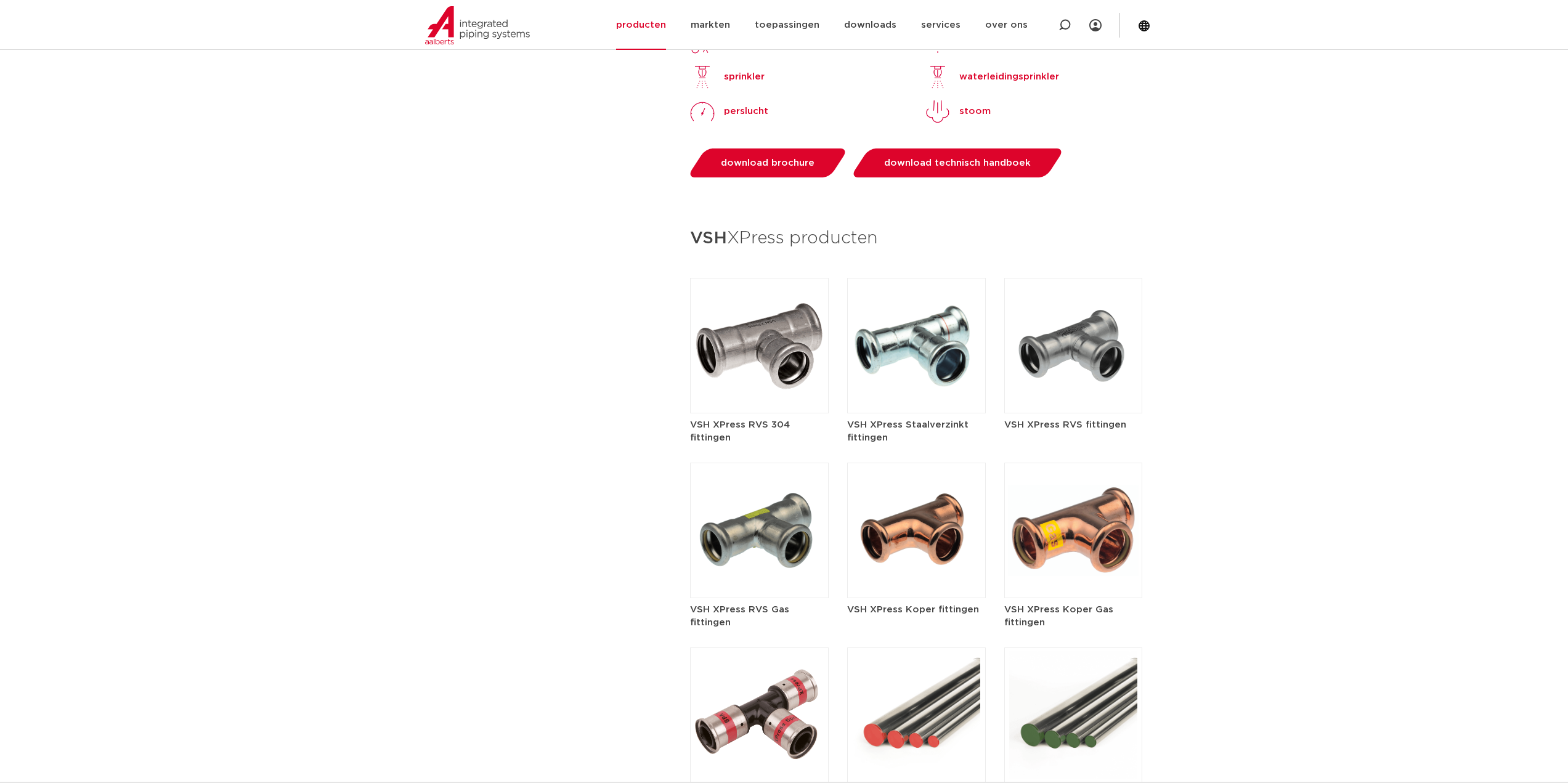
click at [927, 343] on img at bounding box center [916, 346] width 138 height 136
